Goal: Information Seeking & Learning: Check status

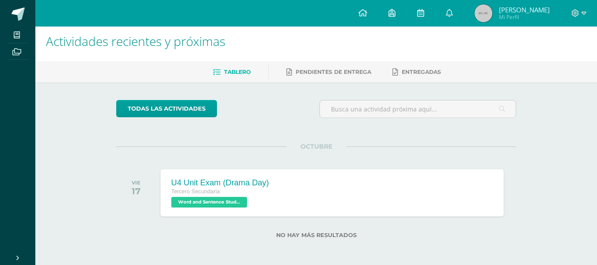
scroll to position [7, 0]
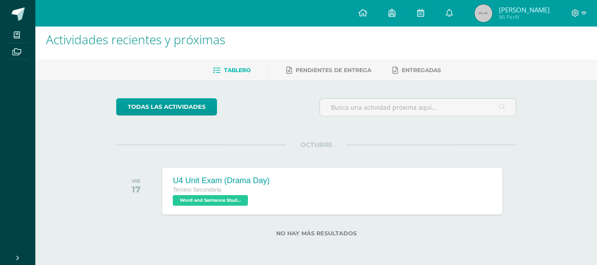
click at [492, 12] on img at bounding box center [484, 13] width 18 height 18
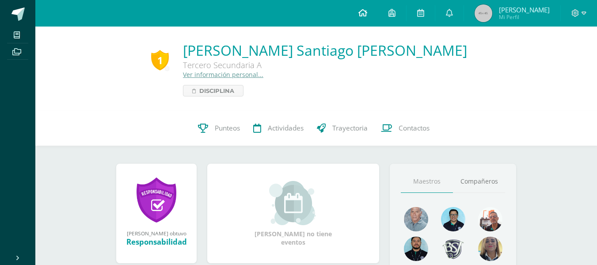
click at [367, 9] on icon at bounding box center [362, 13] width 9 height 8
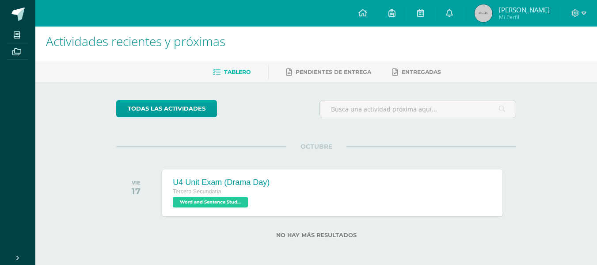
scroll to position [7, 0]
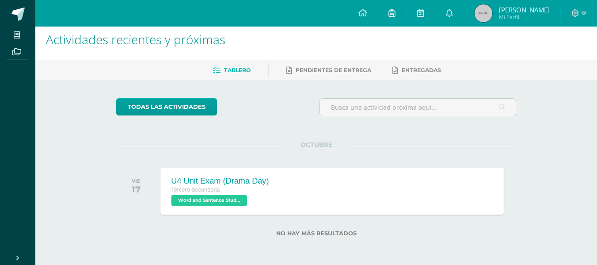
click at [322, 188] on div "U4 Unit Exam (Drama Day) Tercero Secundaria Word and Sentence Study 'A' U4 Unit…" at bounding box center [332, 190] width 343 height 47
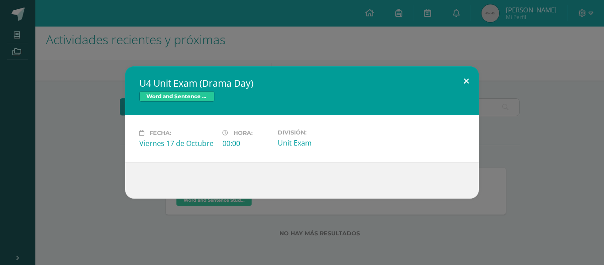
click at [461, 79] on button at bounding box center [465, 81] width 25 height 30
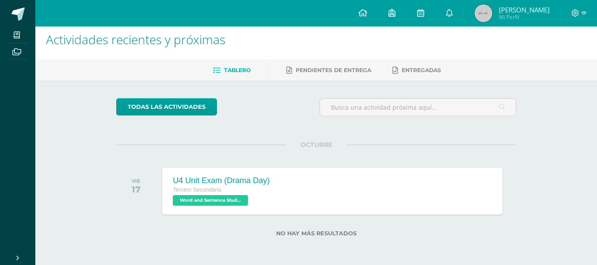
click at [492, 17] on img at bounding box center [484, 13] width 18 height 18
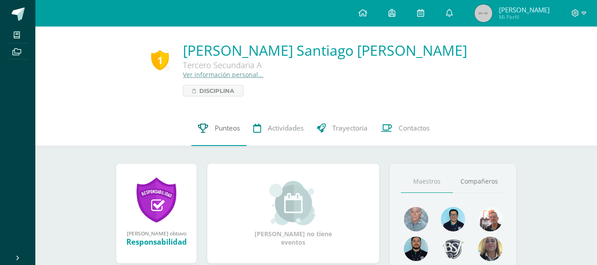
click at [215, 138] on link "Punteos" at bounding box center [218, 127] width 55 height 35
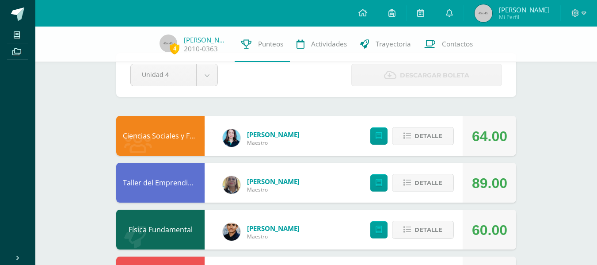
scroll to position [44, 0]
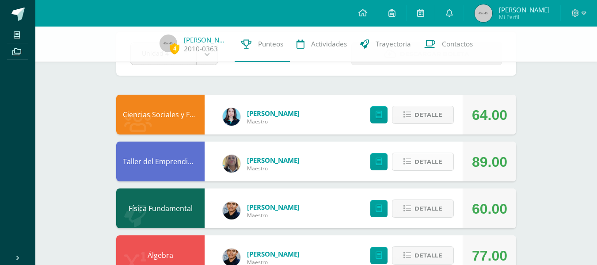
click at [426, 159] on span "Detalle" at bounding box center [429, 161] width 28 height 16
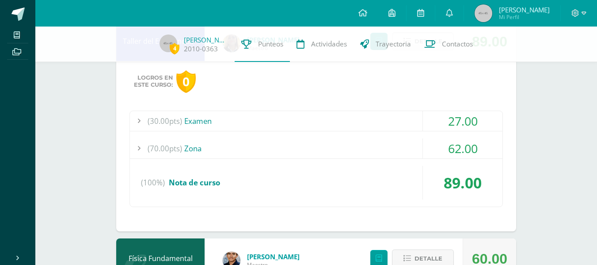
scroll to position [177, 0]
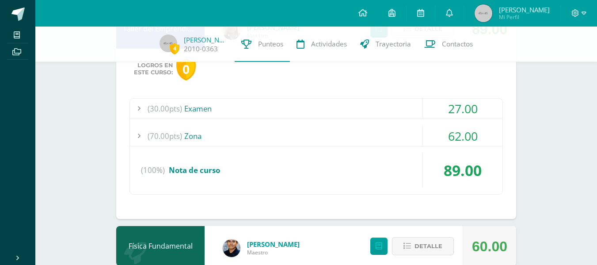
click at [400, 110] on div "(30.00pts) Examen" at bounding box center [316, 109] width 373 height 20
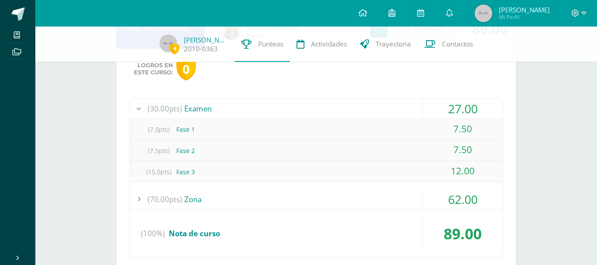
click at [400, 110] on div "(30.00pts) Examen" at bounding box center [316, 109] width 373 height 20
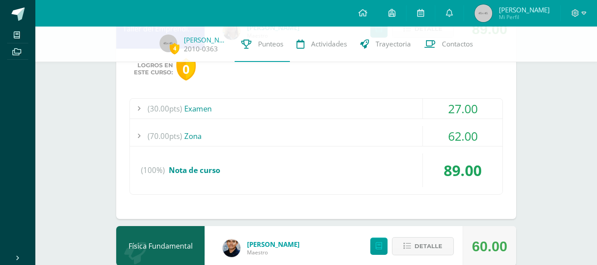
click at [374, 134] on div "(70.00pts) Zona" at bounding box center [316, 136] width 373 height 20
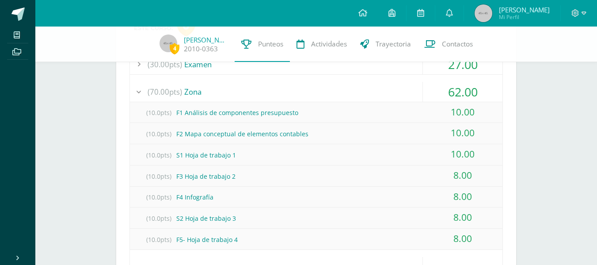
scroll to position [265, 0]
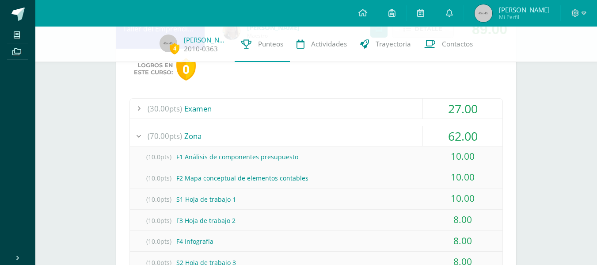
click at [374, 134] on div "(70.00pts) Zona" at bounding box center [316, 136] width 373 height 20
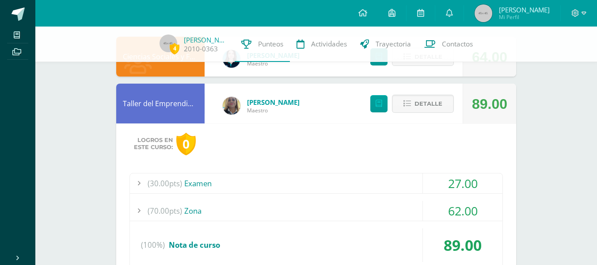
scroll to position [88, 0]
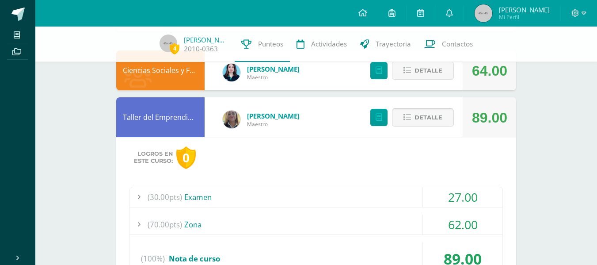
click at [416, 116] on span "Detalle" at bounding box center [429, 117] width 28 height 16
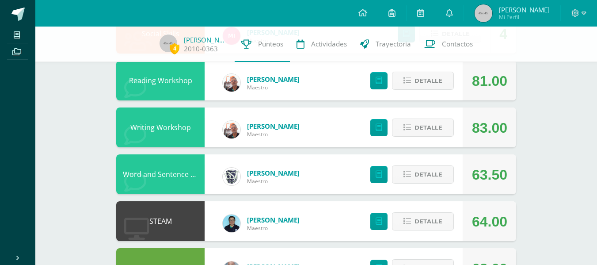
scroll to position [459, 0]
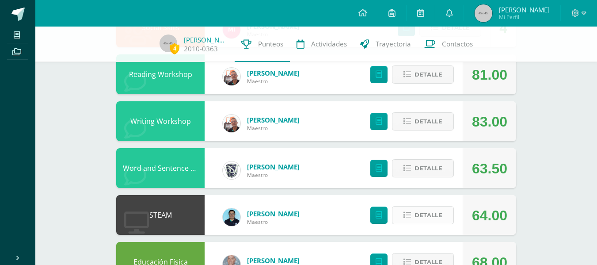
drag, startPoint x: 422, startPoint y: 232, endPoint x: 419, endPoint y: 224, distance: 8.8
click at [419, 226] on div "Detalle" at bounding box center [410, 215] width 106 height 40
click at [419, 223] on span "Detalle" at bounding box center [429, 215] width 28 height 16
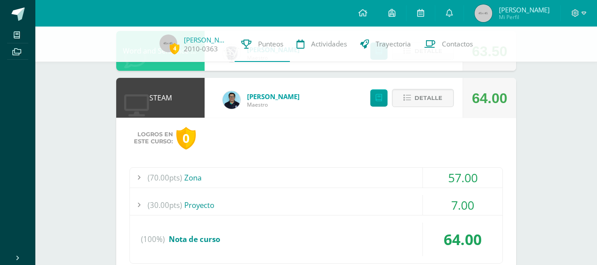
scroll to position [592, 0]
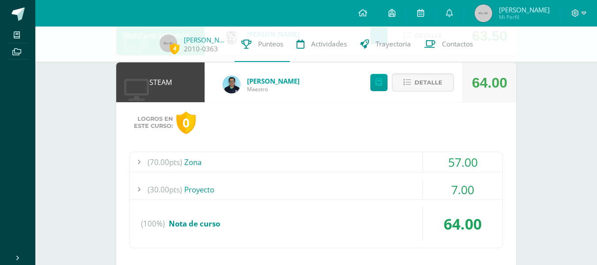
click at [303, 158] on div "(70.00pts) Zona" at bounding box center [316, 162] width 373 height 20
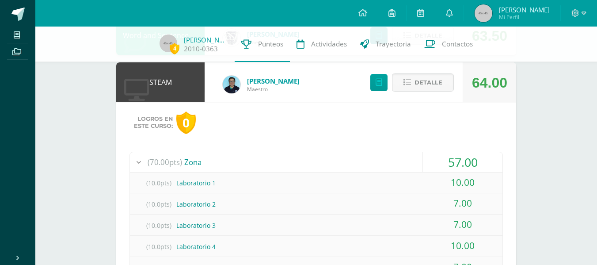
click at [306, 165] on div "(70.00pts) Zona" at bounding box center [316, 162] width 373 height 20
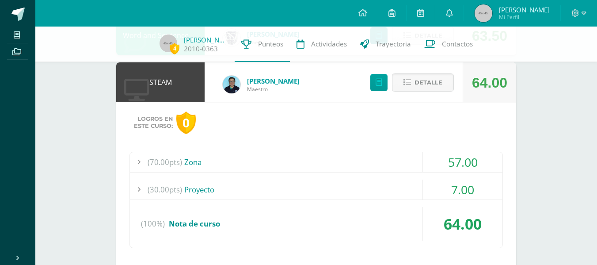
click at [317, 199] on div "(30.00pts) Proyecto 7.00" at bounding box center [316, 189] width 373 height 20
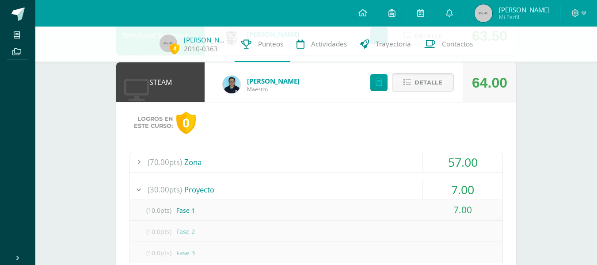
click at [422, 79] on span "Detalle" at bounding box center [429, 82] width 28 height 16
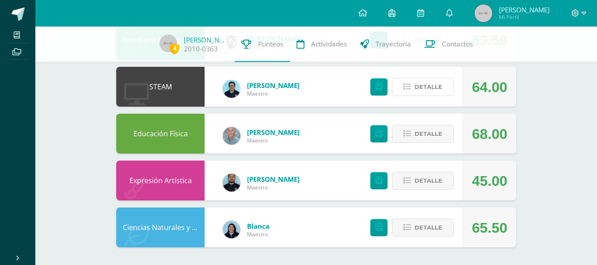
scroll to position [587, 0]
click at [445, 229] on button "Detalle" at bounding box center [423, 227] width 62 height 18
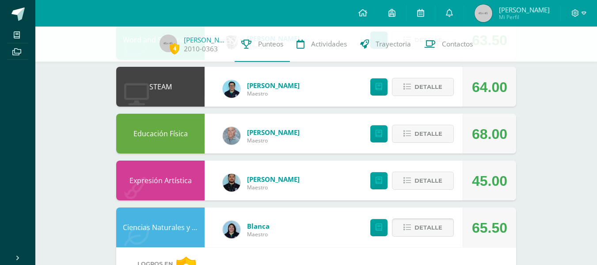
click at [445, 225] on button "Detalle" at bounding box center [423, 227] width 62 height 18
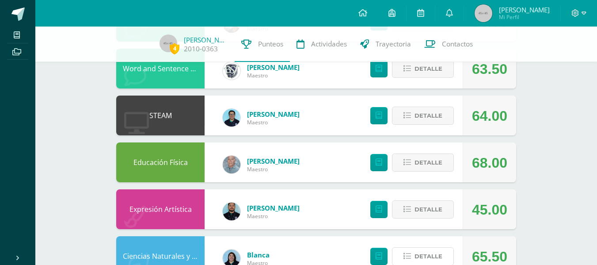
scroll to position [543, 0]
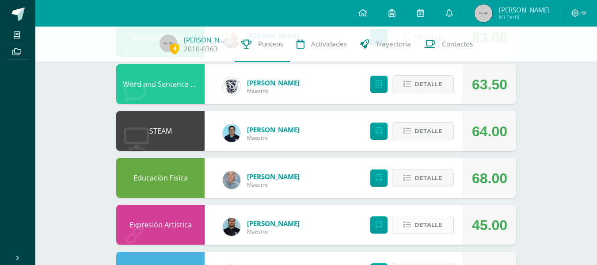
click at [438, 229] on span "Detalle" at bounding box center [429, 225] width 28 height 16
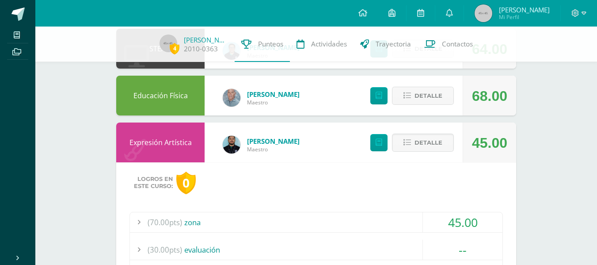
scroll to position [720, 0]
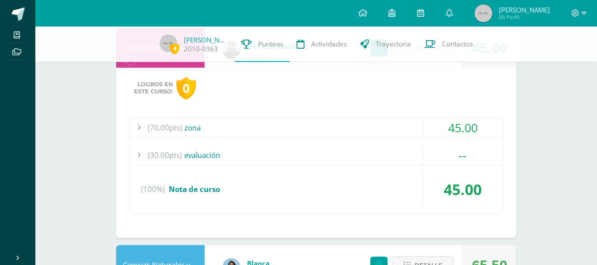
click at [346, 154] on div "(30.00pts) evaluación" at bounding box center [316, 155] width 373 height 20
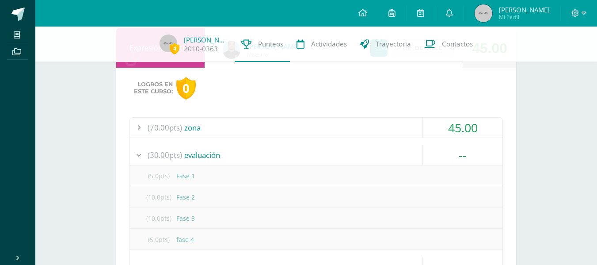
click at [346, 154] on div "(30.00pts) evaluación" at bounding box center [316, 155] width 373 height 20
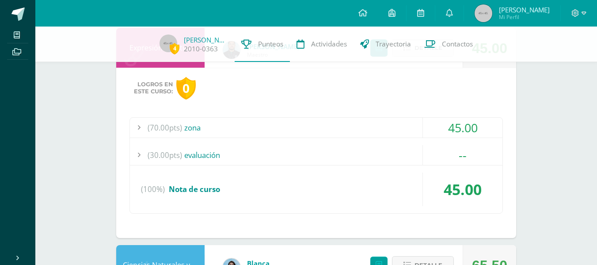
click at [346, 154] on div "(30.00pts) evaluación" at bounding box center [316, 155] width 373 height 20
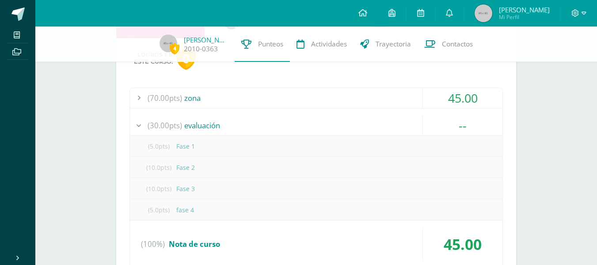
scroll to position [764, 0]
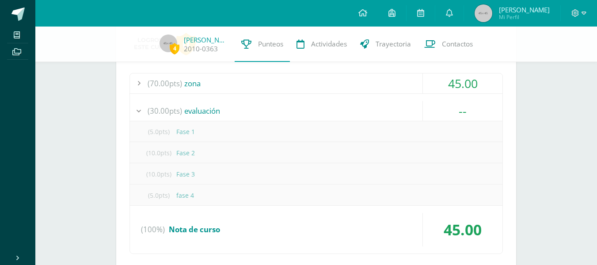
click at [281, 114] on div "(30.00pts) evaluación" at bounding box center [316, 111] width 373 height 20
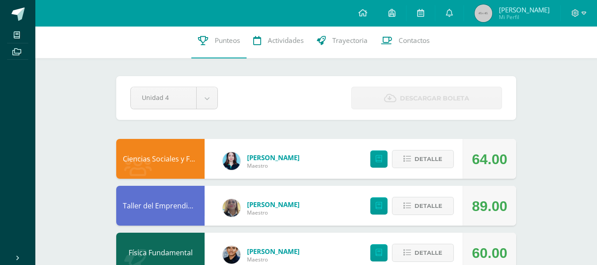
scroll to position [0, 0]
